Goal: Transaction & Acquisition: Purchase product/service

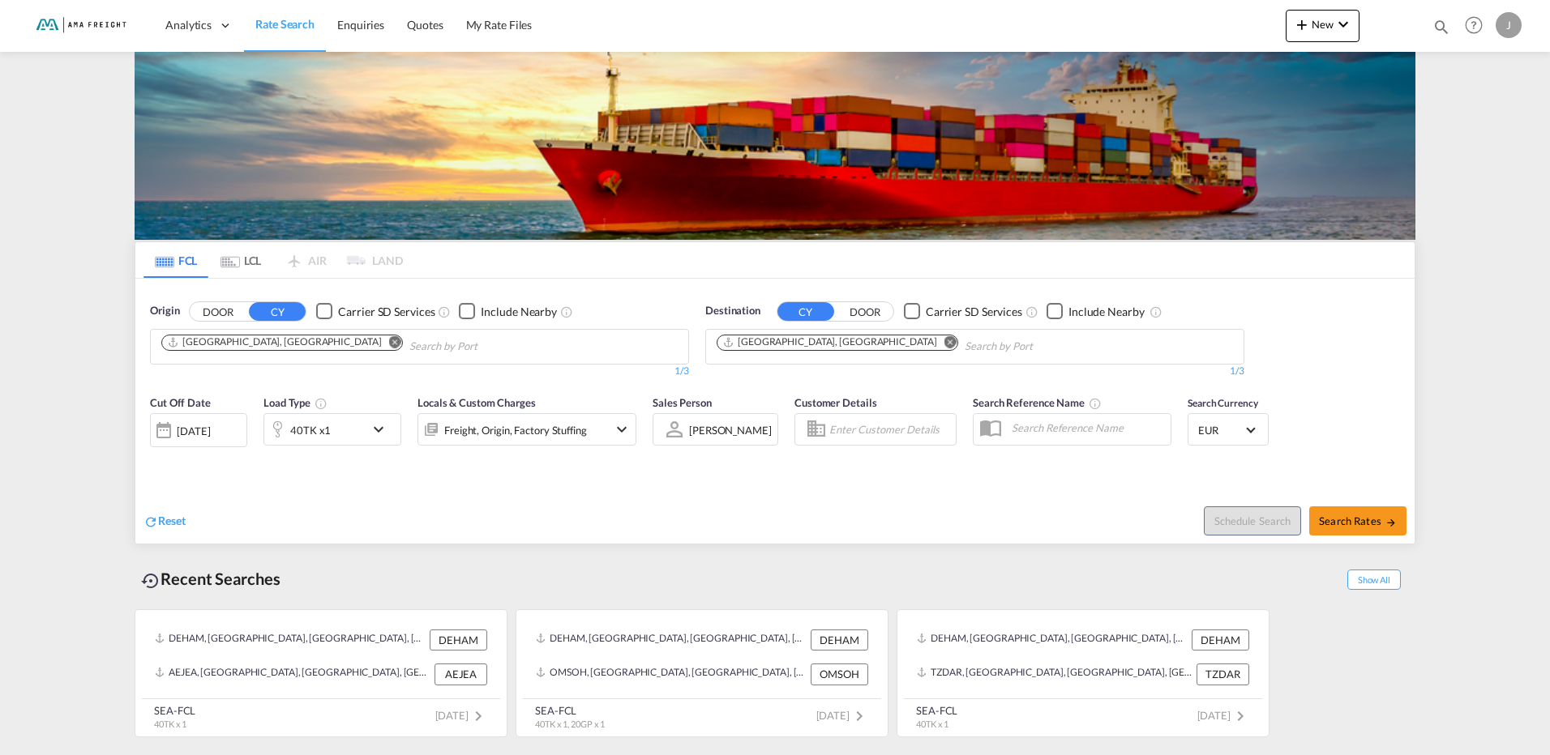
click at [944, 344] on md-icon "Remove" at bounding box center [950, 342] width 12 height 12
click at [818, 345] on body "Analytics Reports Rate Search Enquiries Quotes My Rate Files Analytics" at bounding box center [775, 377] width 1550 height 755
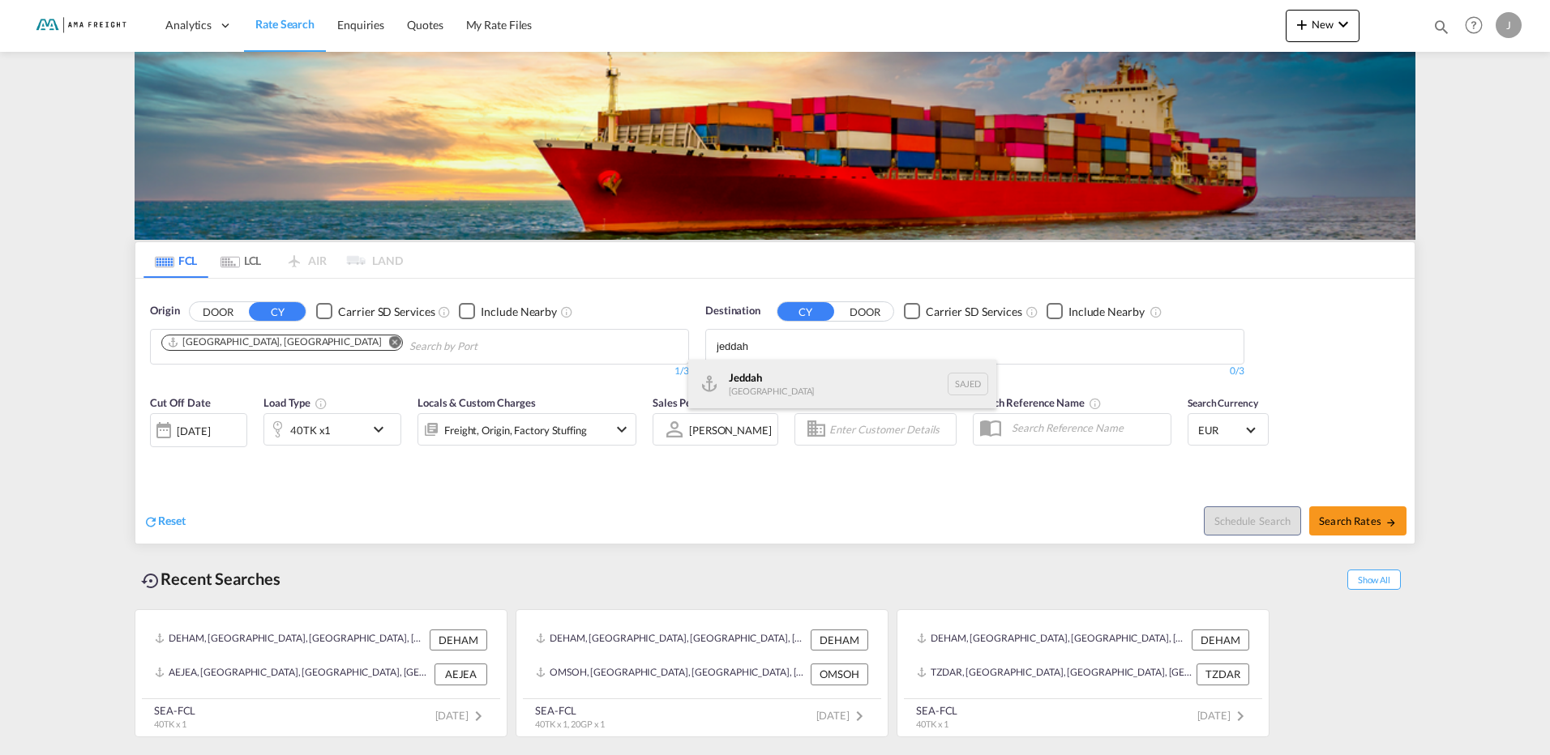
type input "jeddah"
click at [777, 387] on div "Jeddah [GEOGRAPHIC_DATA] SAJED" at bounding box center [842, 384] width 308 height 49
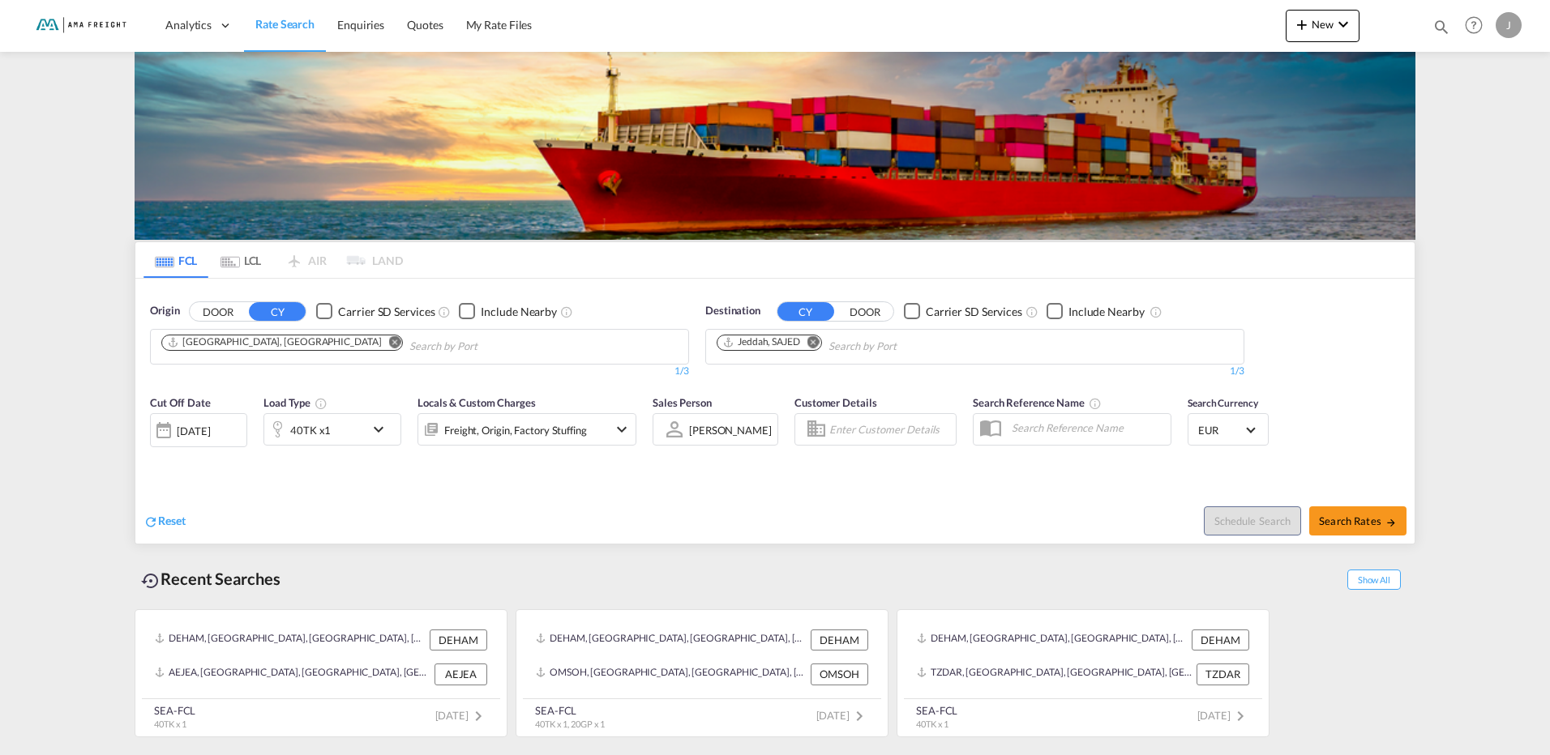
click at [389, 438] on md-icon "icon-chevron-down" at bounding box center [383, 429] width 28 height 19
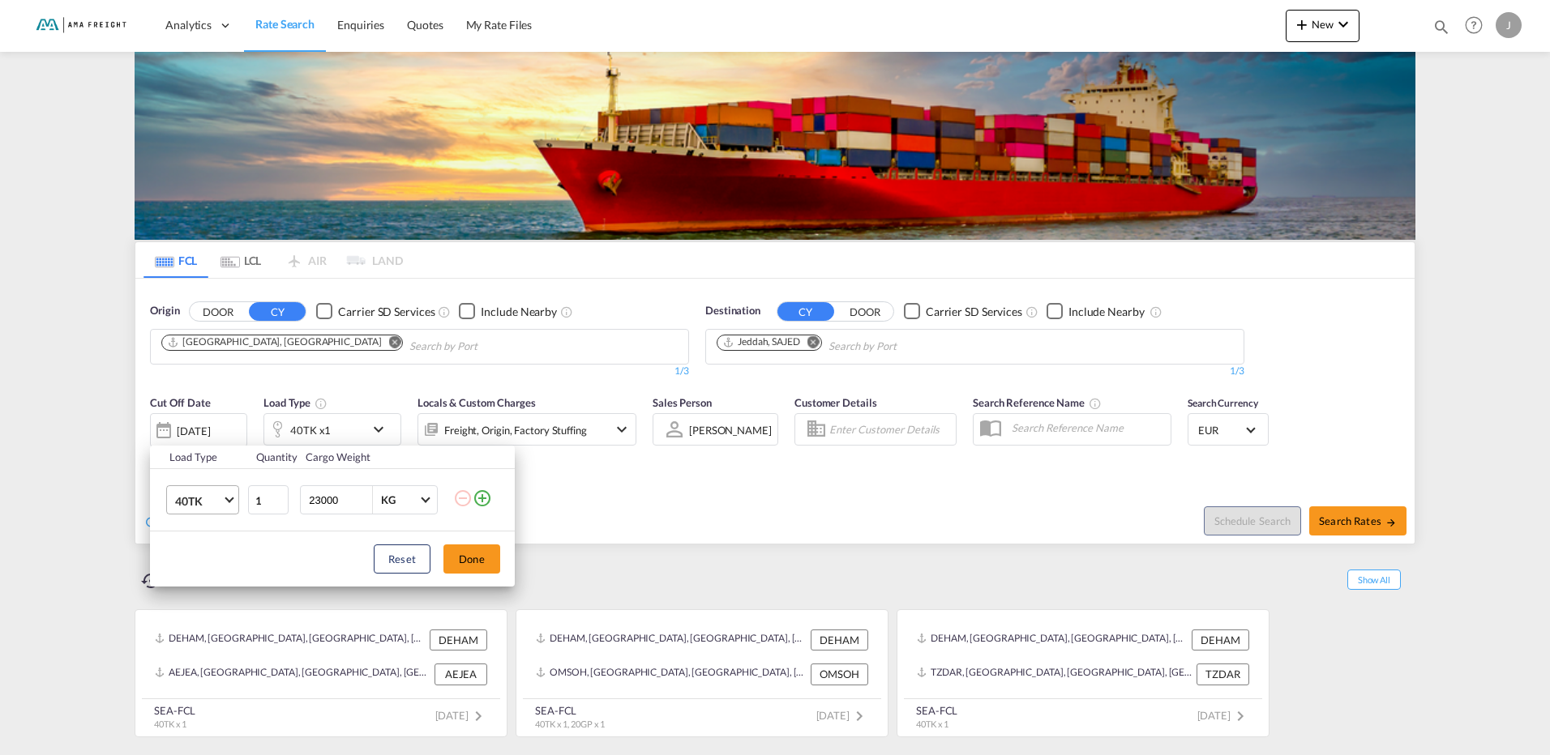
click at [223, 503] on md-select-value "40TK" at bounding box center [205, 500] width 65 height 28
click at [191, 456] on div "20TK" at bounding box center [189, 462] width 28 height 16
drag, startPoint x: 344, startPoint y: 498, endPoint x: 301, endPoint y: 502, distance: 43.1
click at [301, 502] on div "23000 KG KG" at bounding box center [369, 500] width 138 height 29
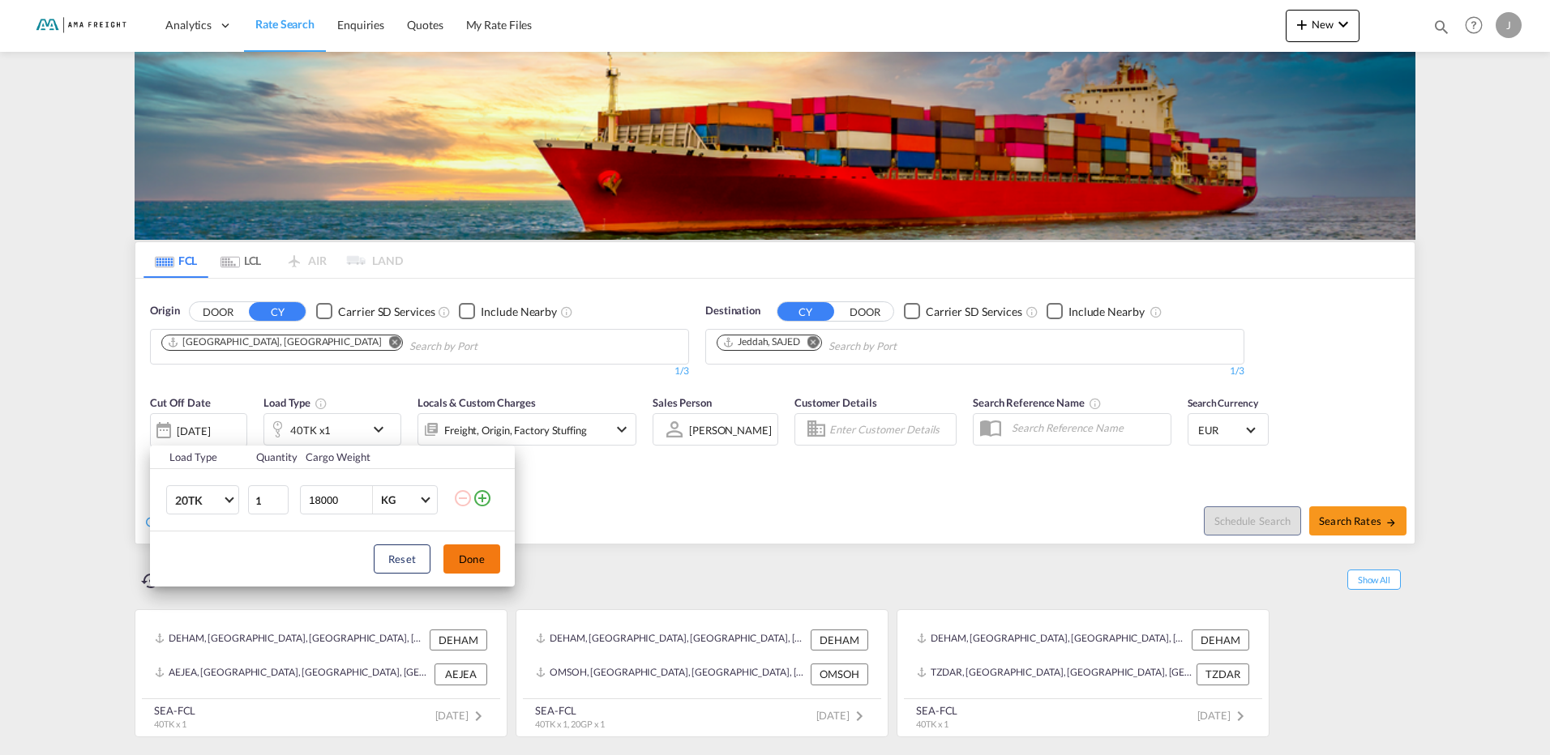
type input "18000"
click at [481, 568] on button "Done" at bounding box center [471, 559] width 57 height 29
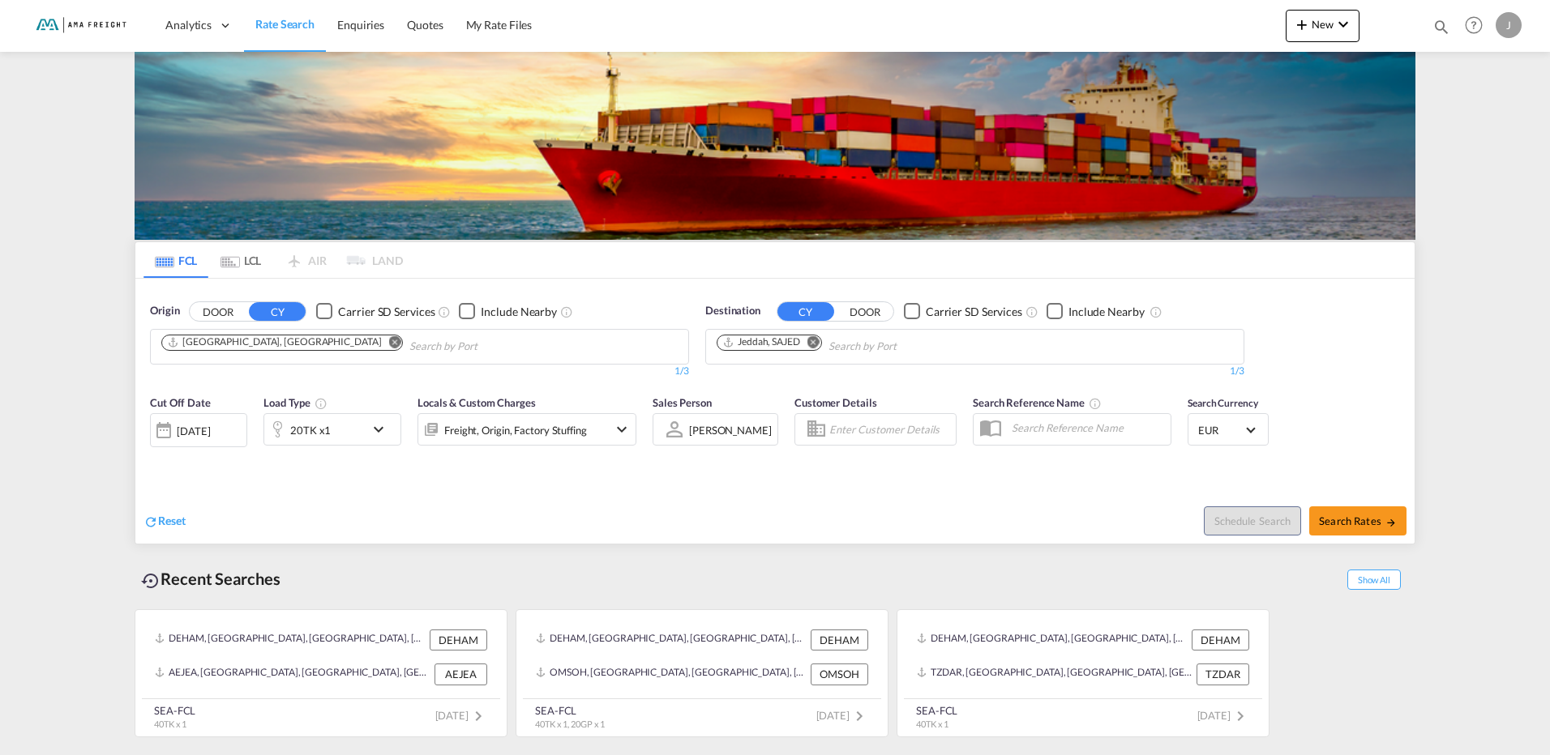
click at [210, 434] on div "[DATE]" at bounding box center [193, 431] width 33 height 15
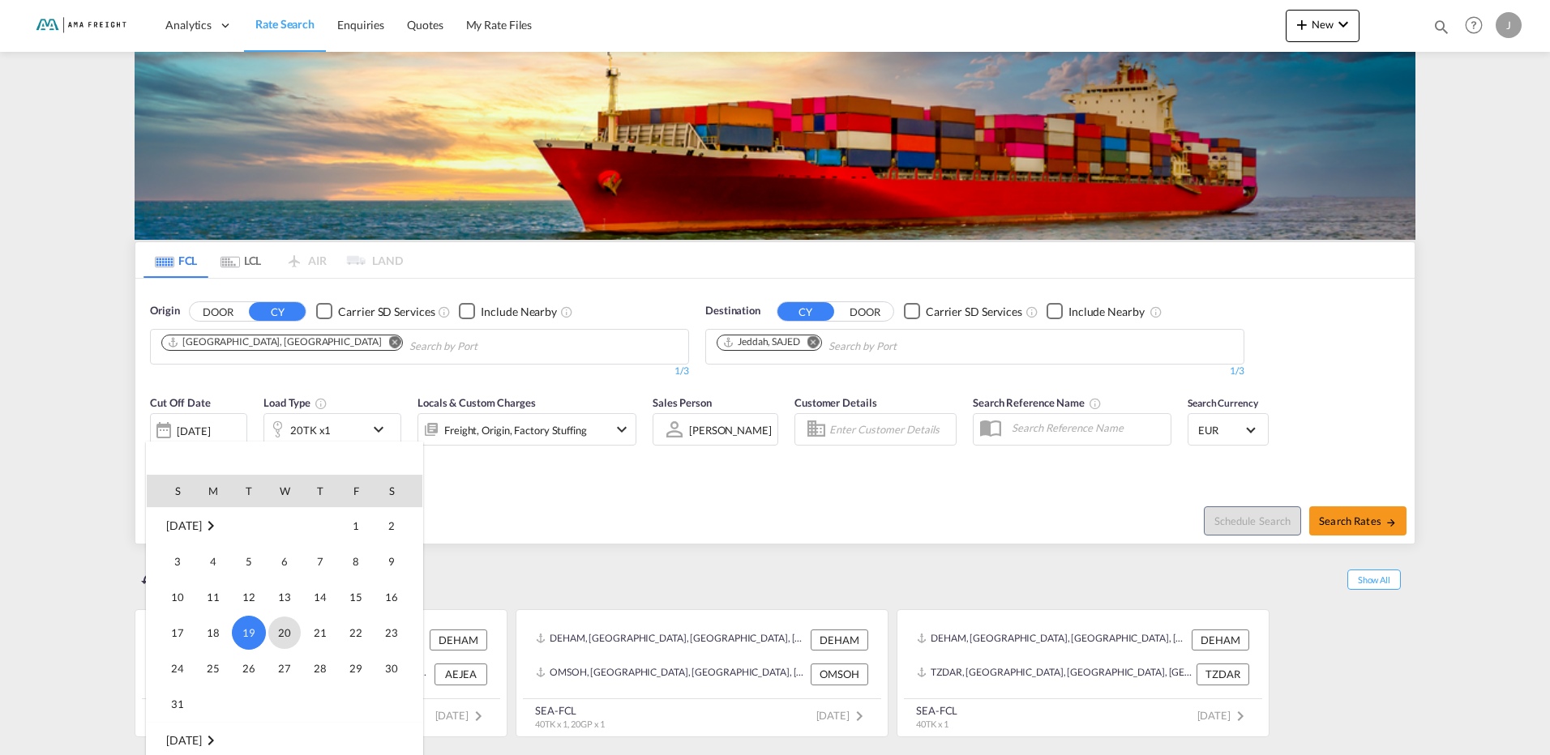
scroll to position [725, 0]
click at [205, 693] on span "1" at bounding box center [213, 695] width 32 height 32
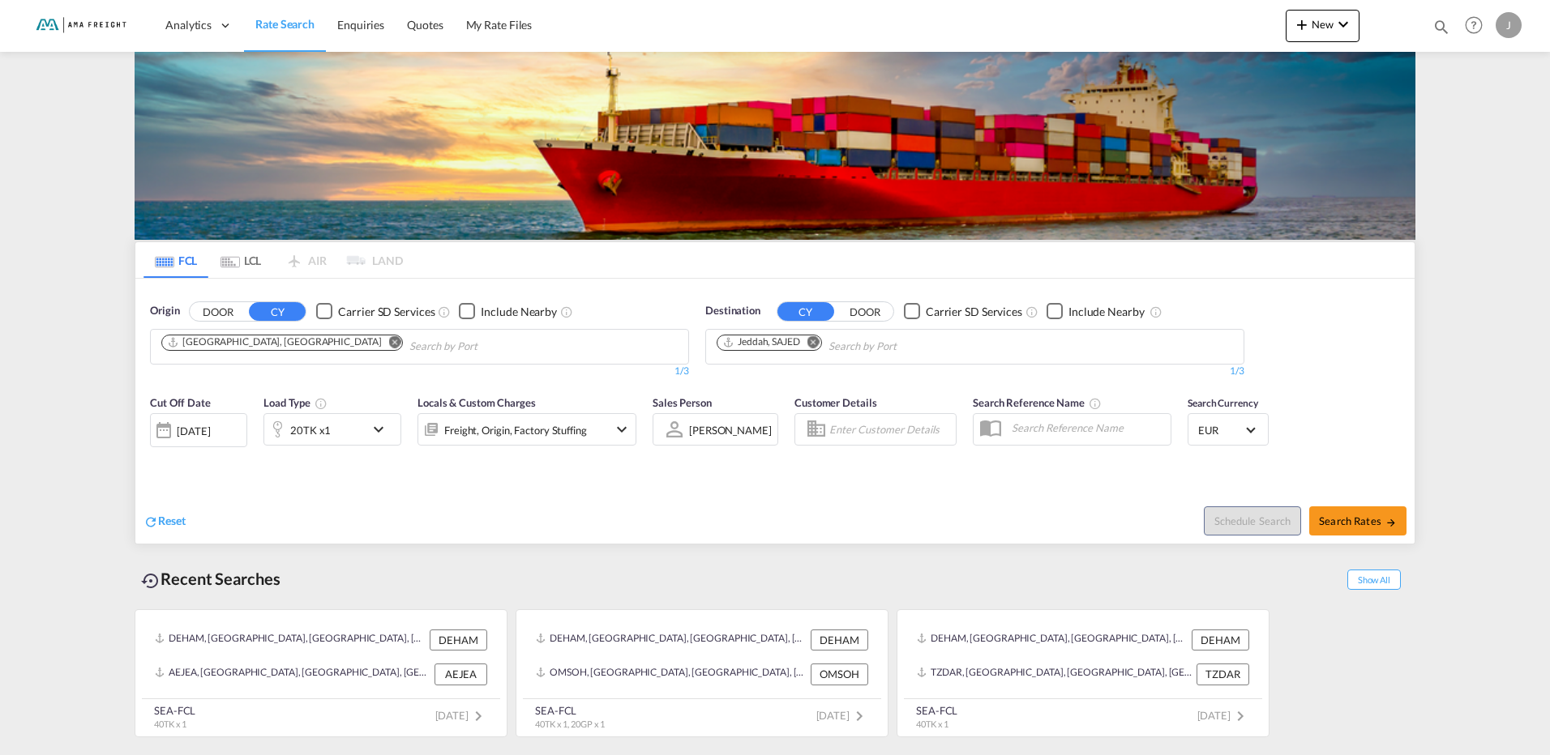
click at [619, 436] on md-icon "icon-chevron-down" at bounding box center [621, 429] width 19 height 19
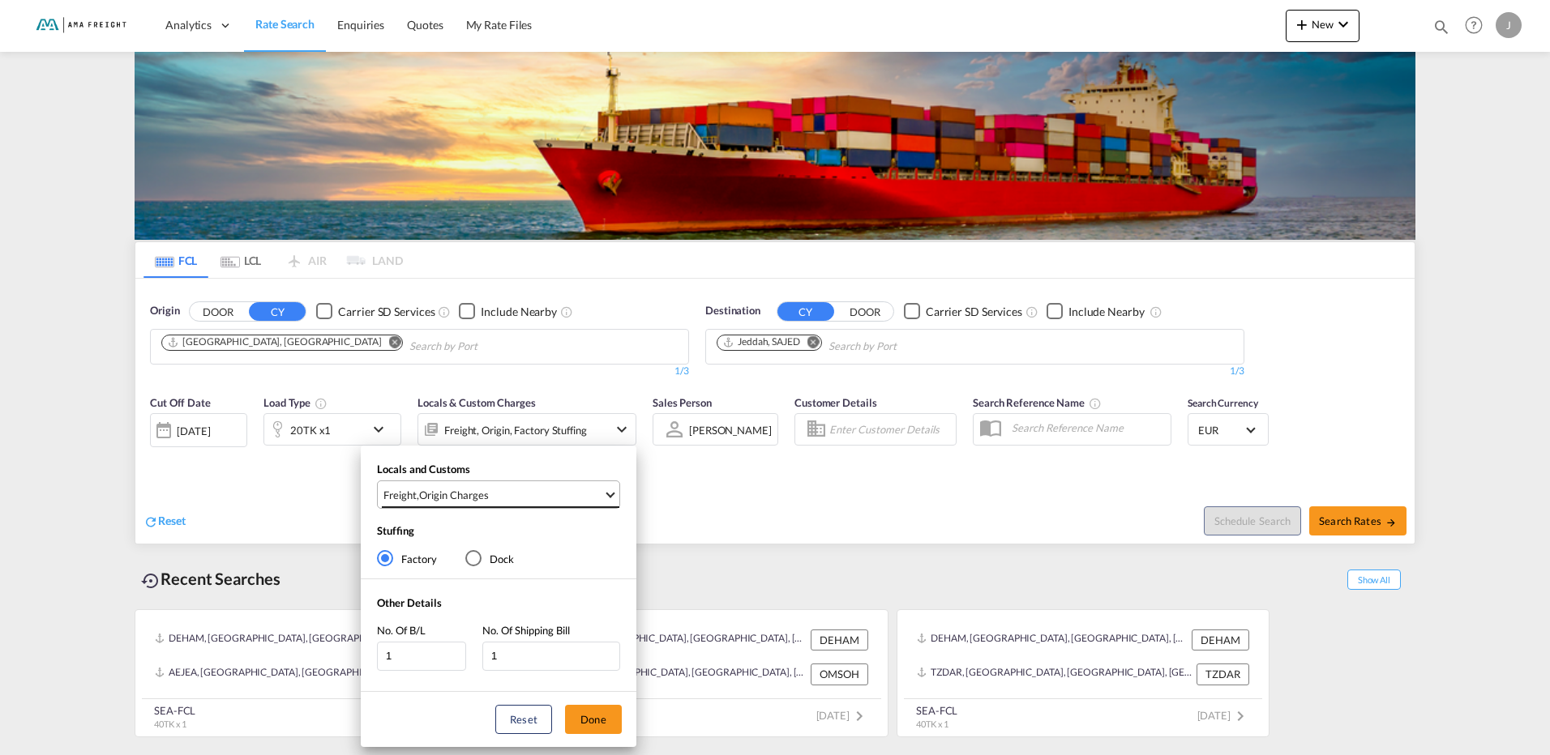
click at [604, 497] on md-select-value "Freight , Origin Charges" at bounding box center [500, 494] width 237 height 27
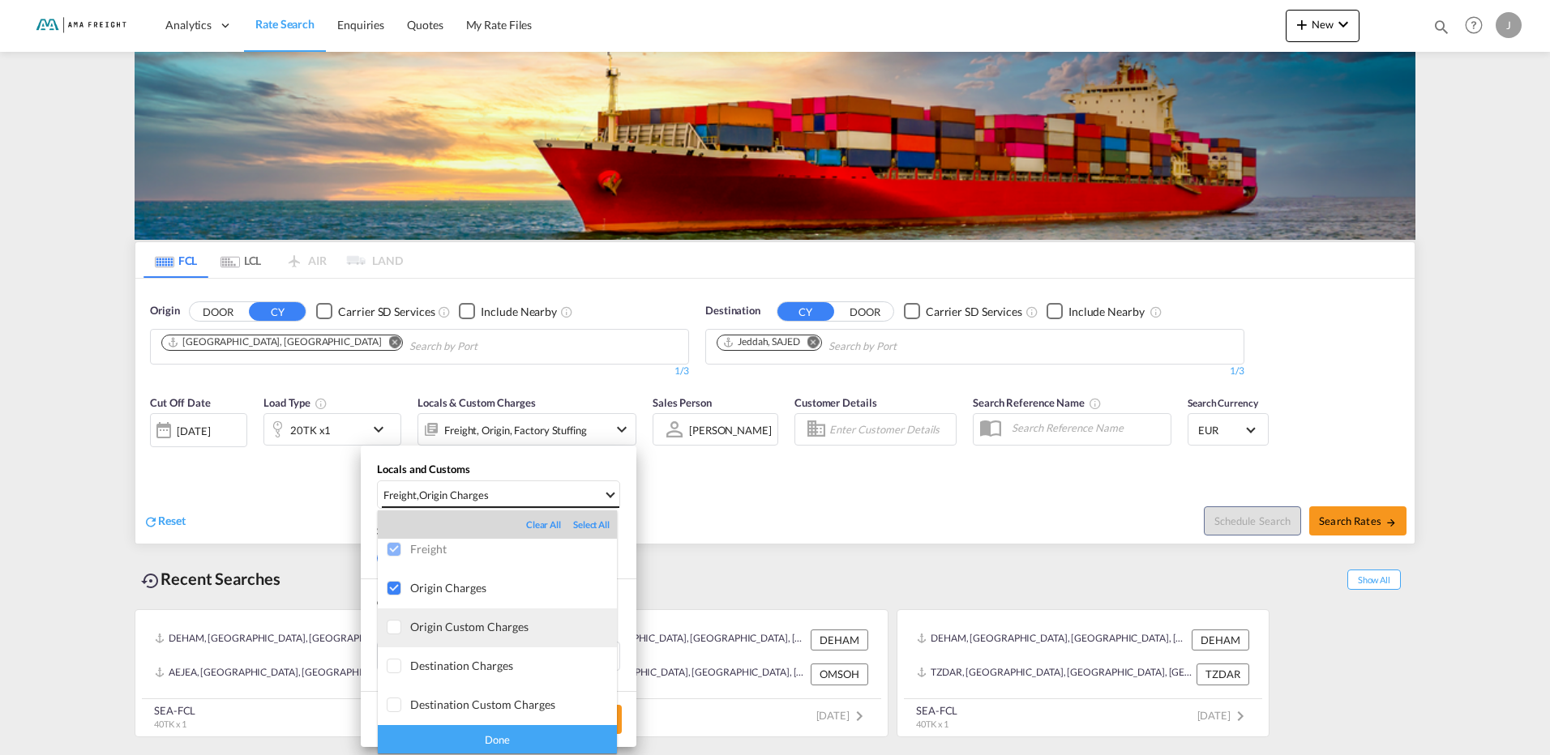
scroll to position [0, 0]
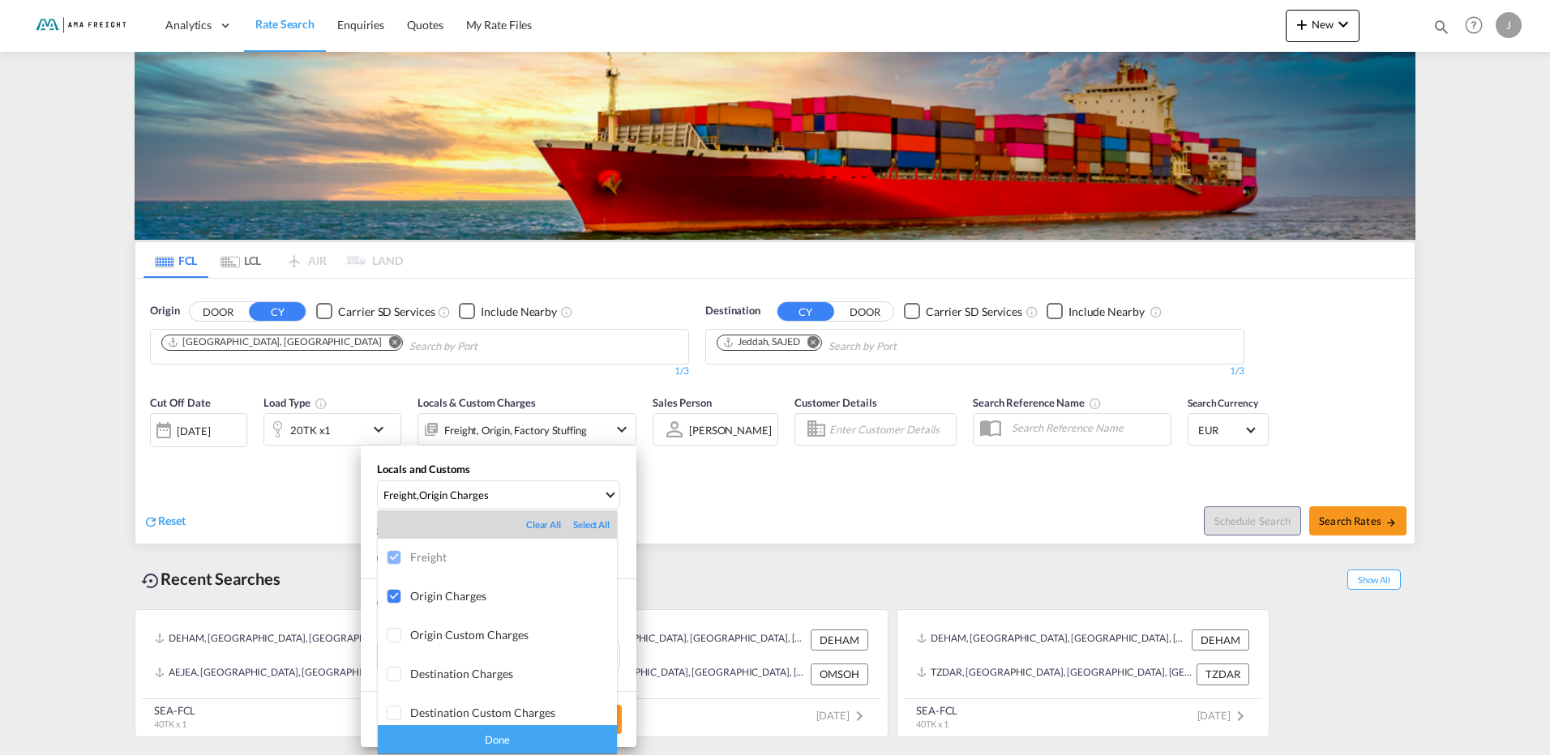
click at [747, 520] on md-backdrop at bounding box center [775, 377] width 1550 height 755
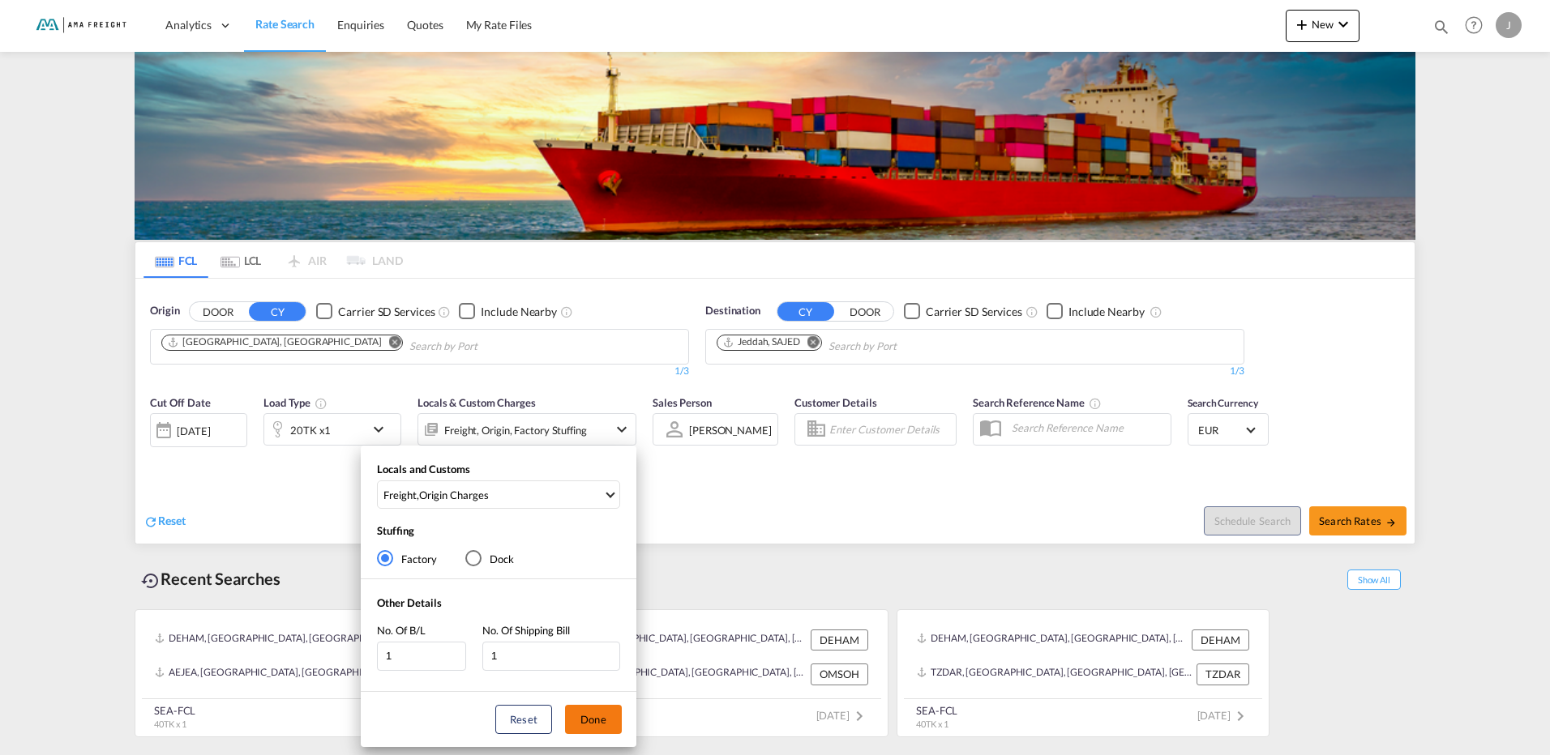
click at [607, 730] on button "Done" at bounding box center [593, 719] width 57 height 29
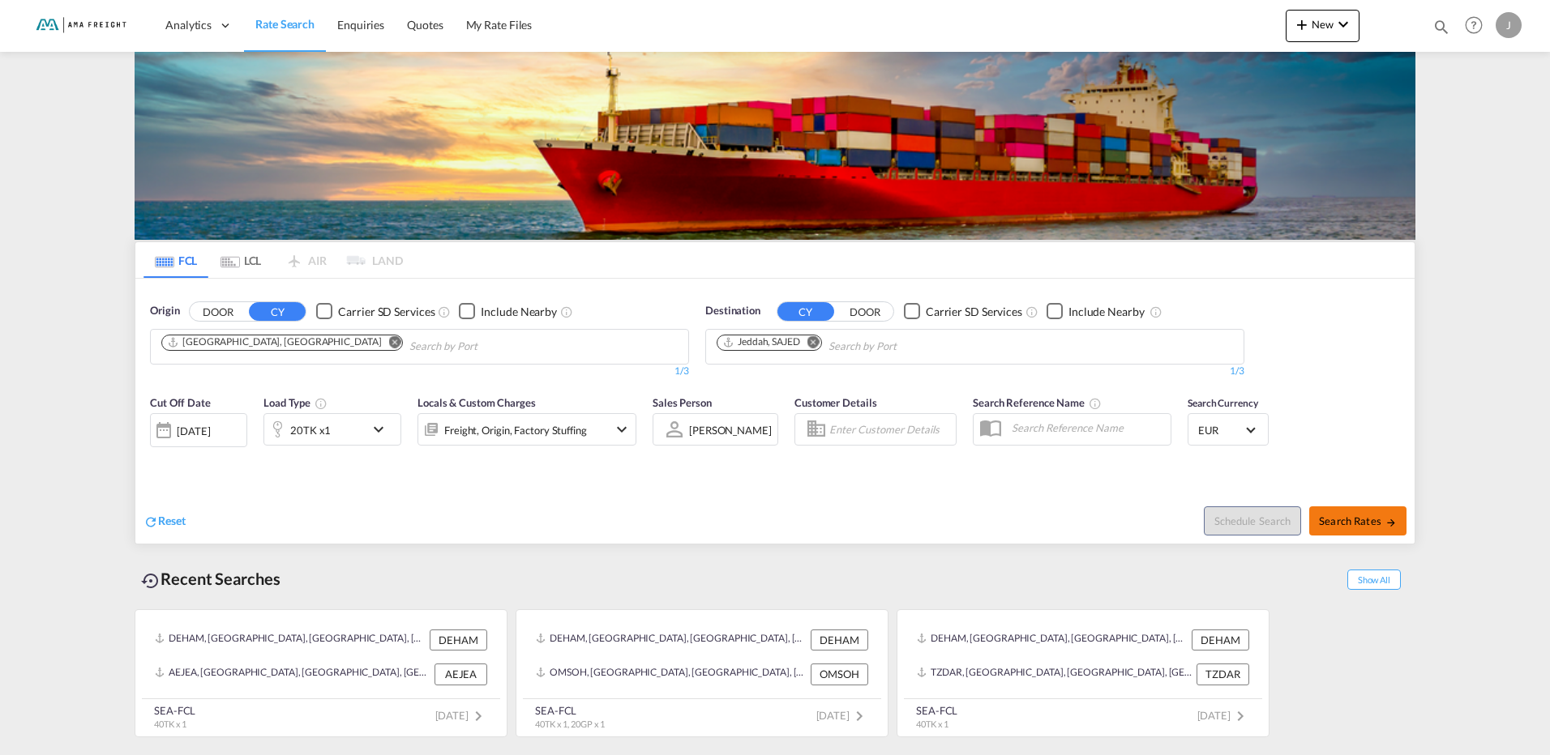
click at [1378, 516] on span "Search Rates" at bounding box center [1358, 521] width 78 height 13
type input "DEHAM to SAJED / [DATE]"
